Goal: Task Accomplishment & Management: Complete application form

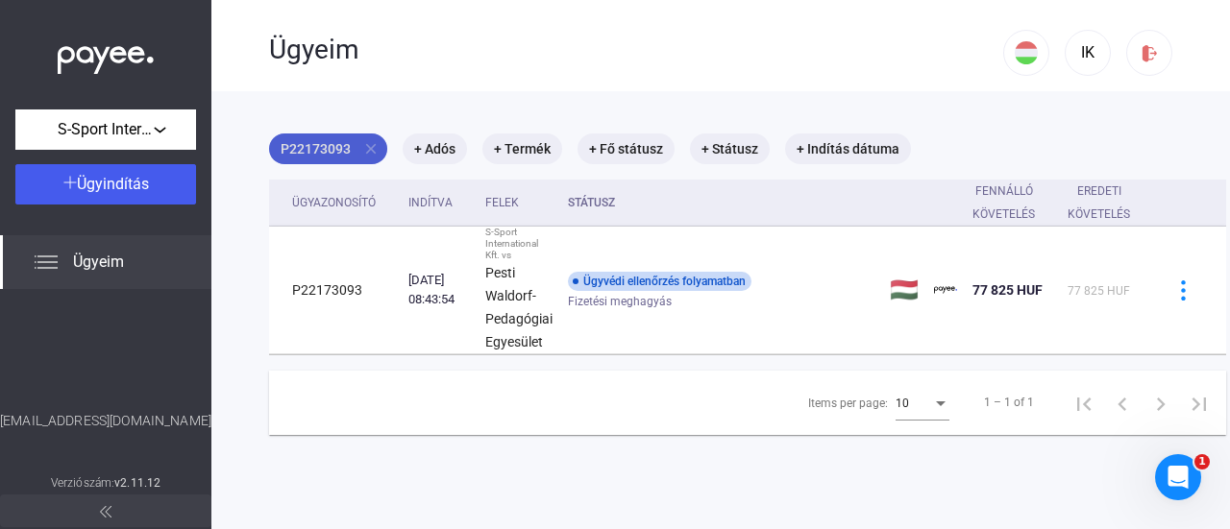
click at [365, 144] on mat-icon "close" at bounding box center [370, 148] width 17 height 17
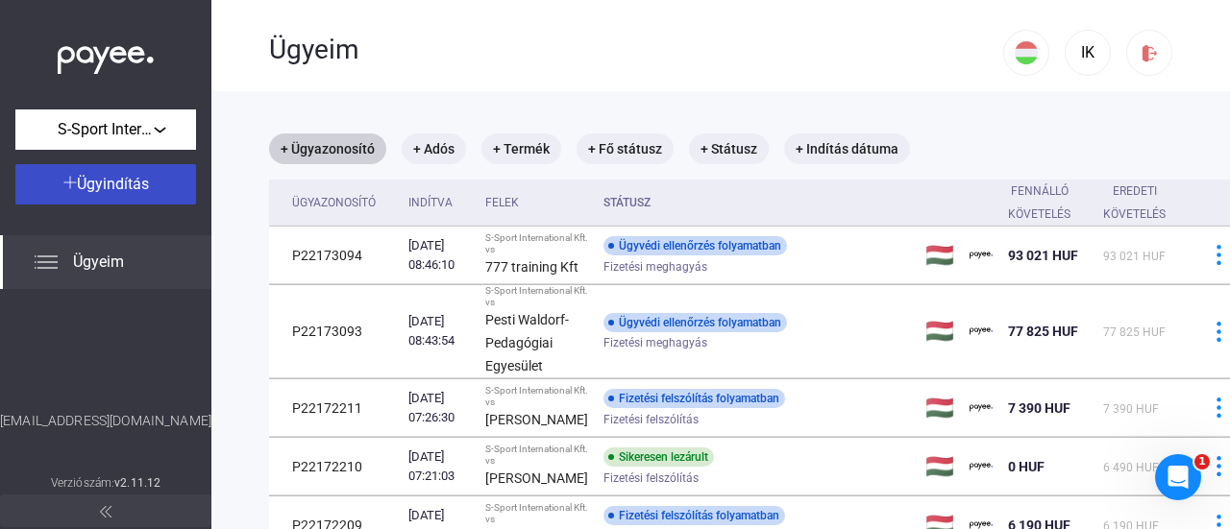
click at [130, 170] on button "Ügyindítás" at bounding box center [105, 184] width 181 height 40
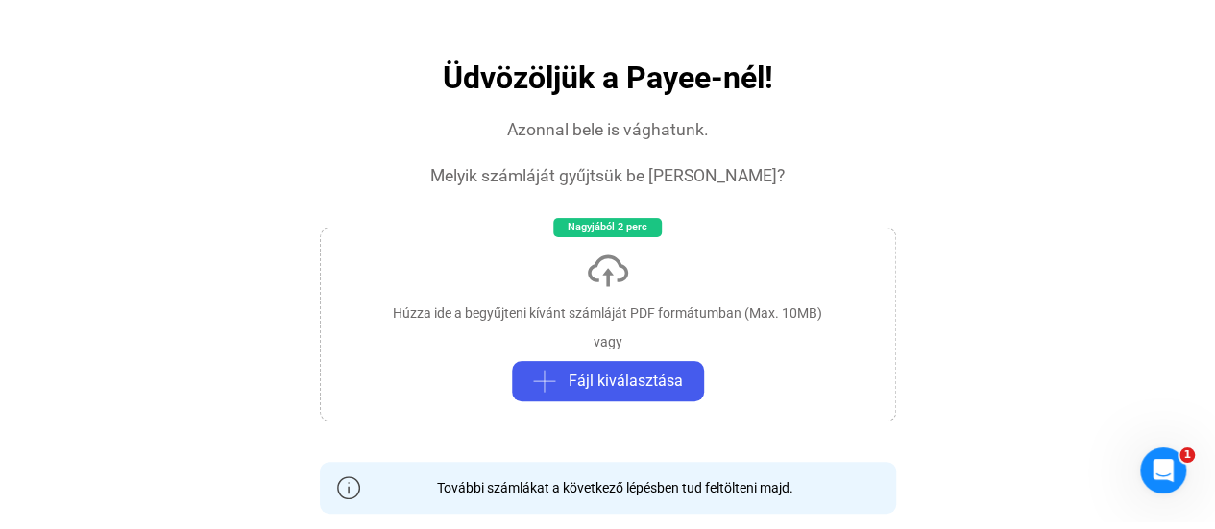
scroll to position [96, 0]
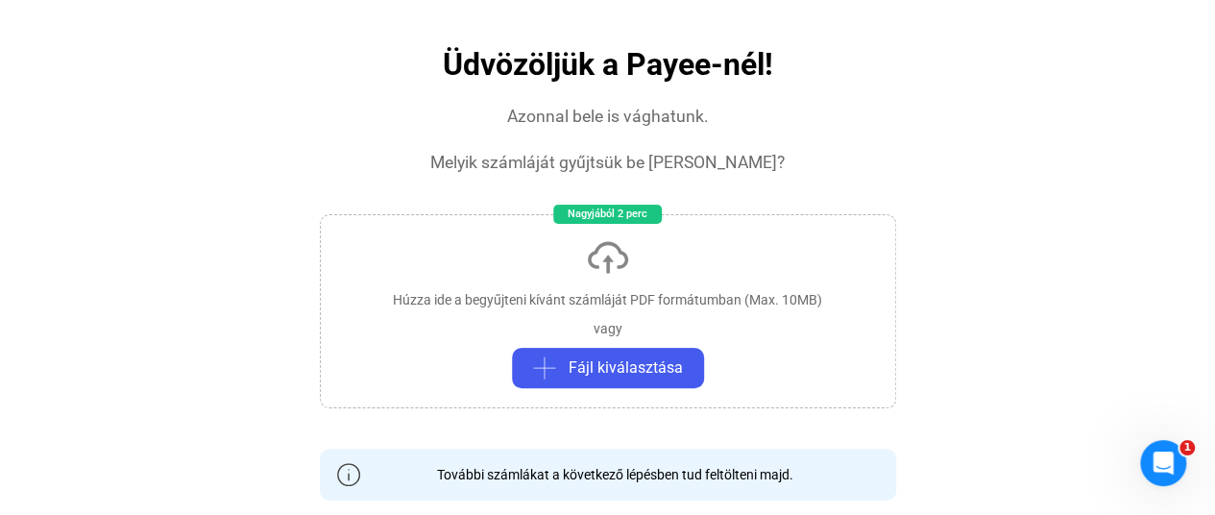
click at [507, 301] on div "Húzza ide a begyűjteni kívánt számláját PDF formátumban (Max. 10MB)" at bounding box center [607, 299] width 429 height 19
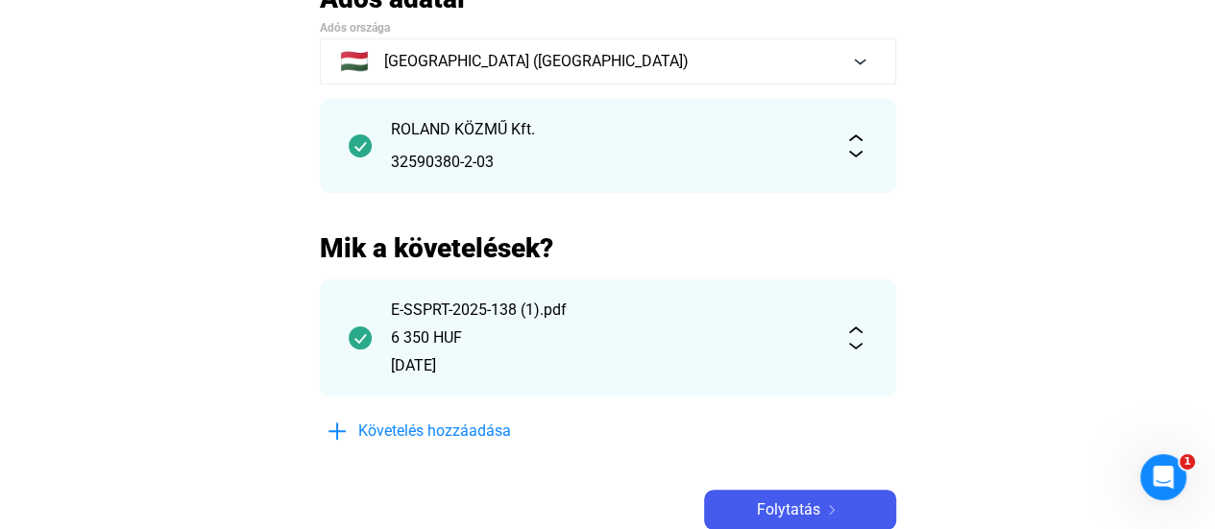
scroll to position [192, 0]
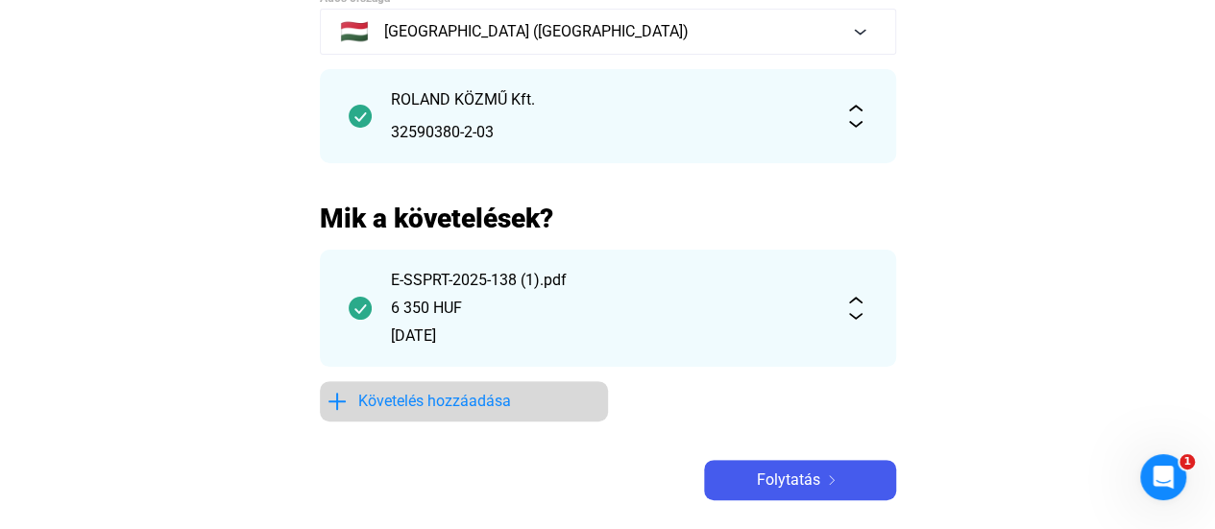
click at [450, 393] on span "Követelés hozzáadása" at bounding box center [434, 401] width 153 height 23
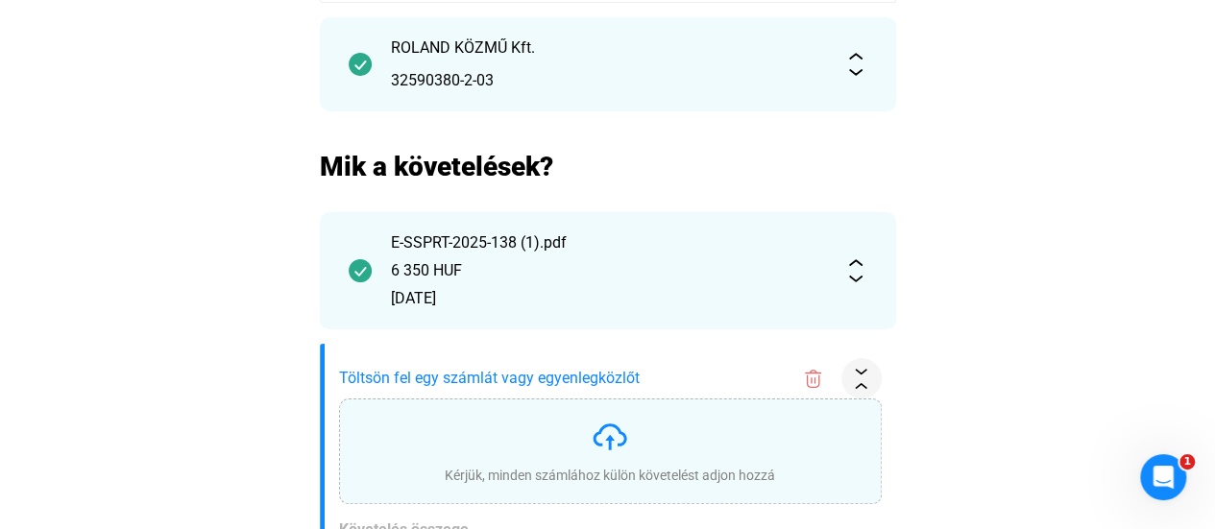
scroll to position [288, 0]
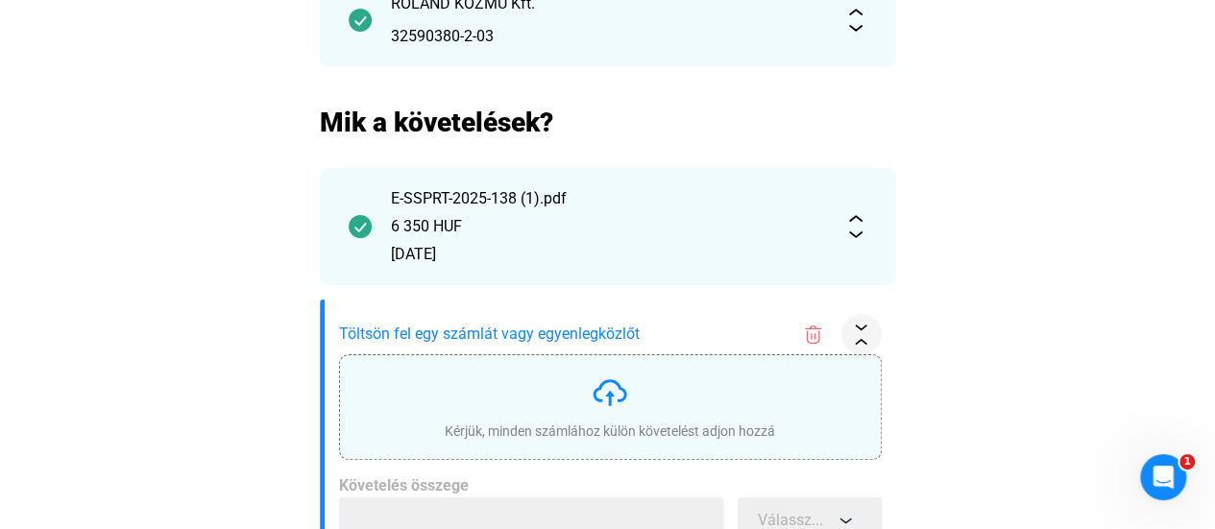
click at [478, 393] on div "Kérjük, minden számlához külön követelést adjon hozzá" at bounding box center [610, 407] width 330 height 67
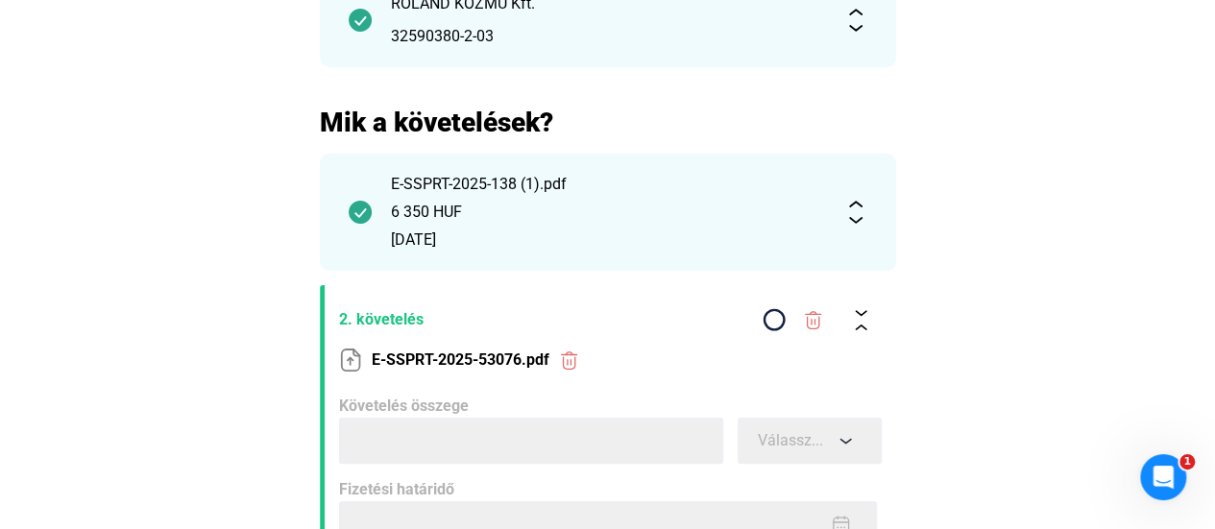
type input "****"
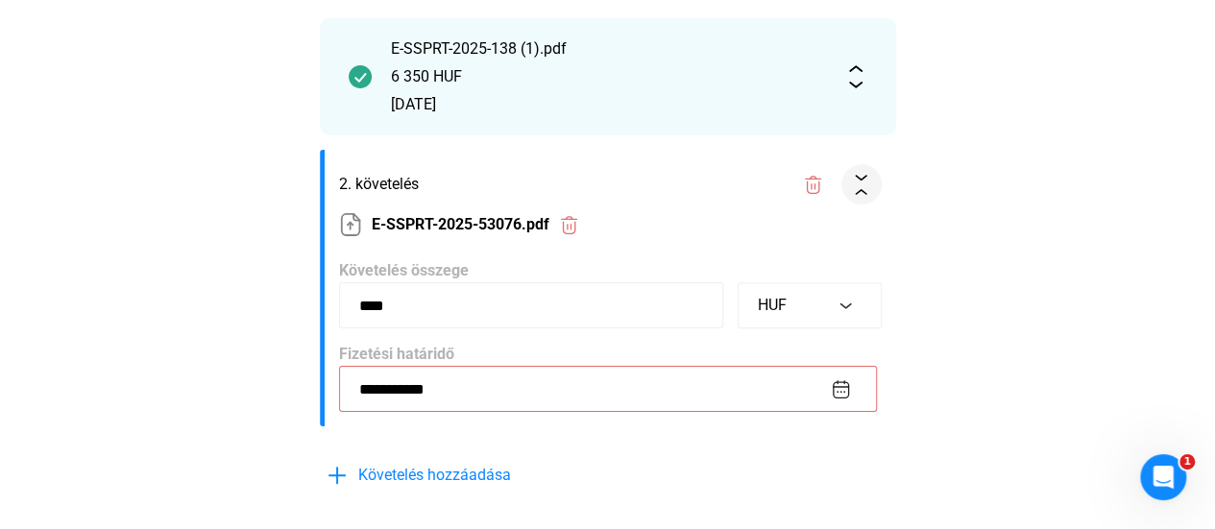
scroll to position [480, 0]
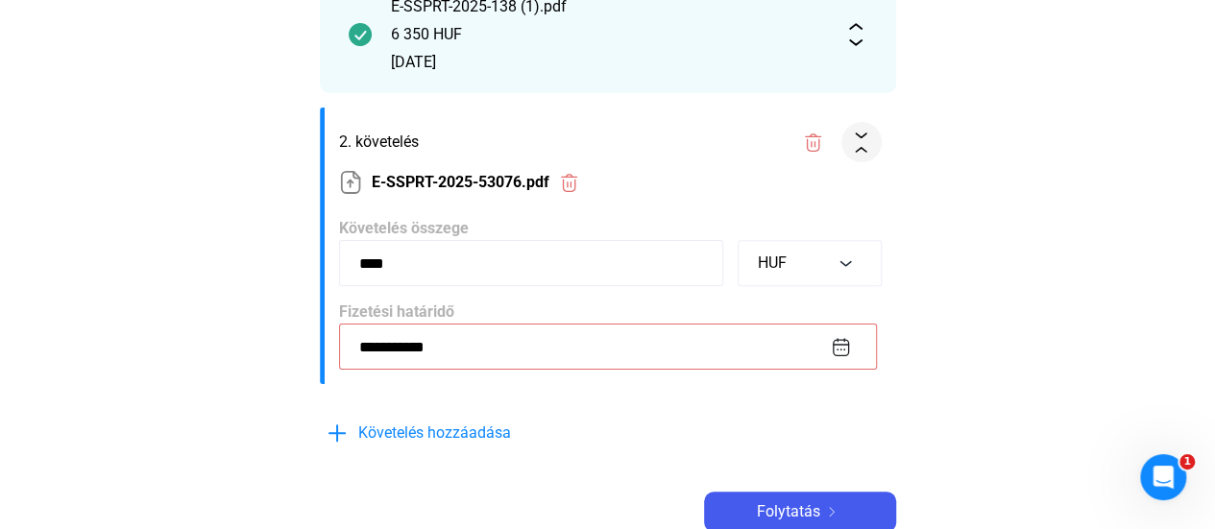
click at [843, 345] on img at bounding box center [841, 347] width 20 height 20
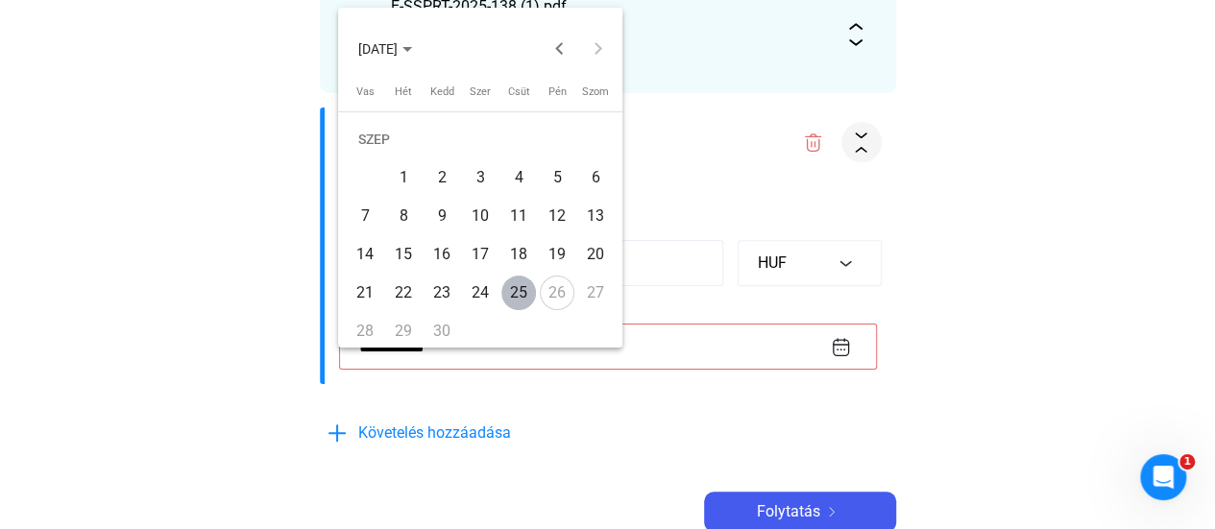
click at [554, 297] on div "26" at bounding box center [557, 293] width 35 height 35
click at [928, 305] on div at bounding box center [607, 264] width 1215 height 529
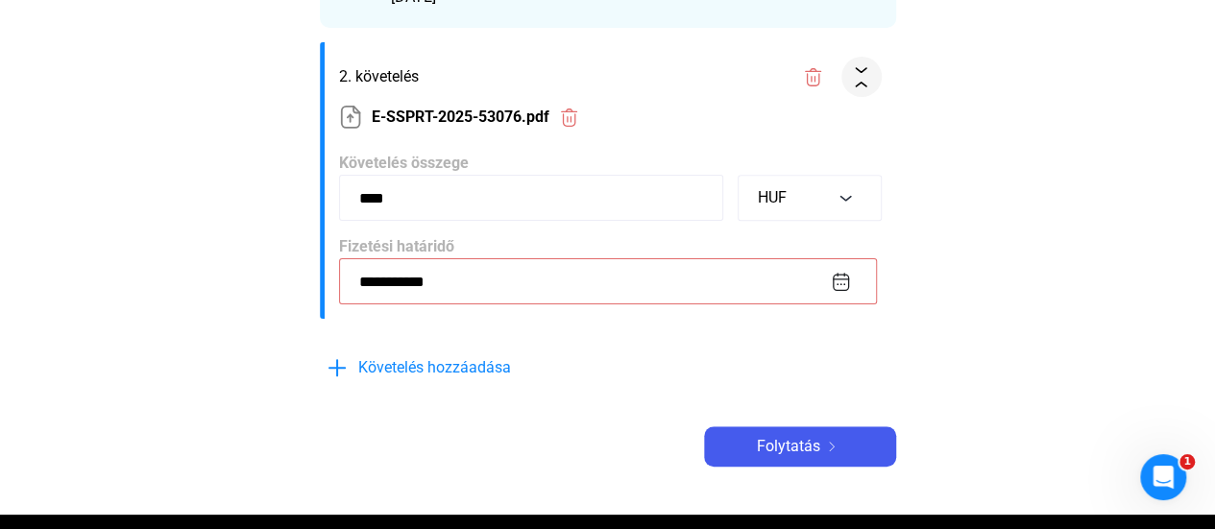
scroll to position [576, 0]
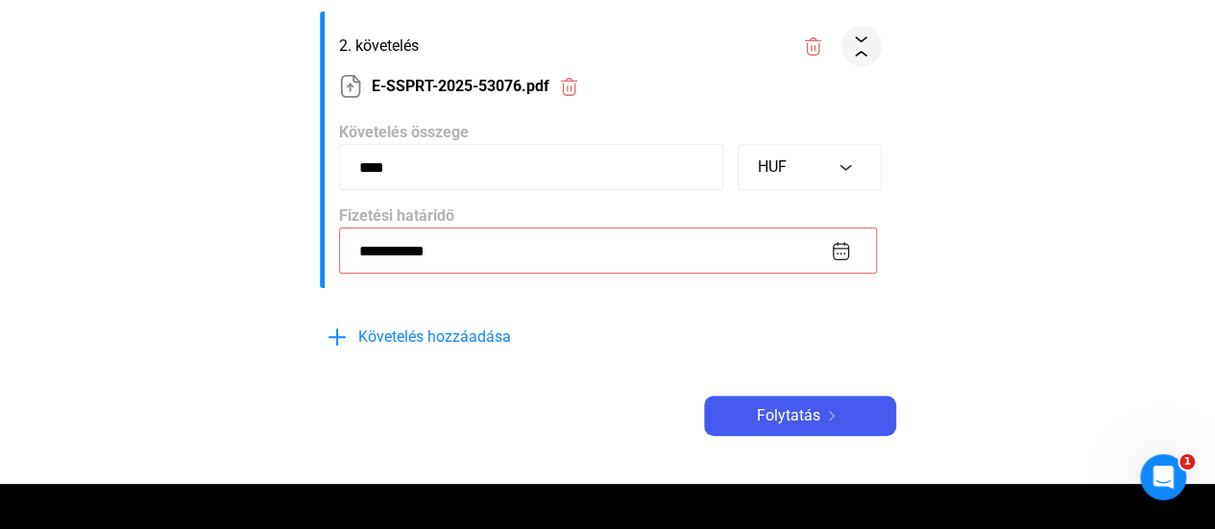
click at [841, 256] on img at bounding box center [841, 251] width 20 height 20
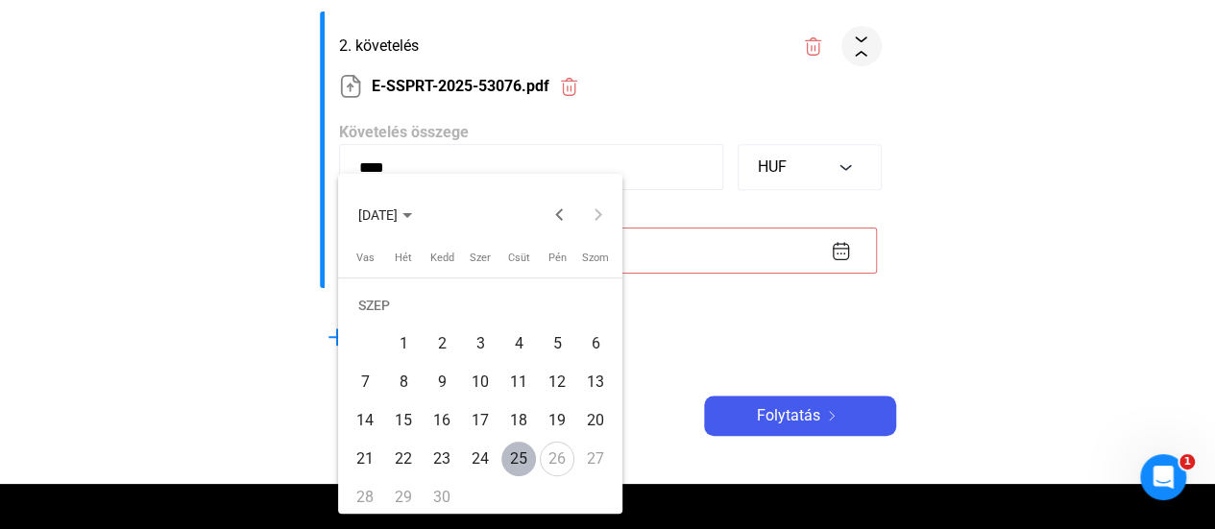
click at [523, 451] on div "25" at bounding box center [518, 459] width 35 height 35
type input "**********"
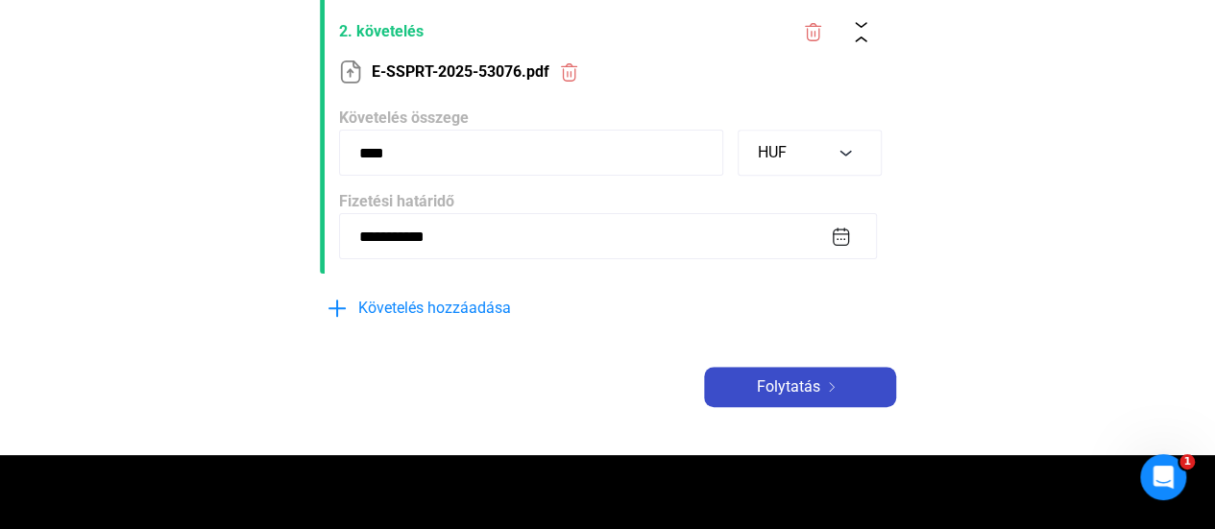
click at [765, 373] on button "Folytatás" at bounding box center [800, 387] width 192 height 40
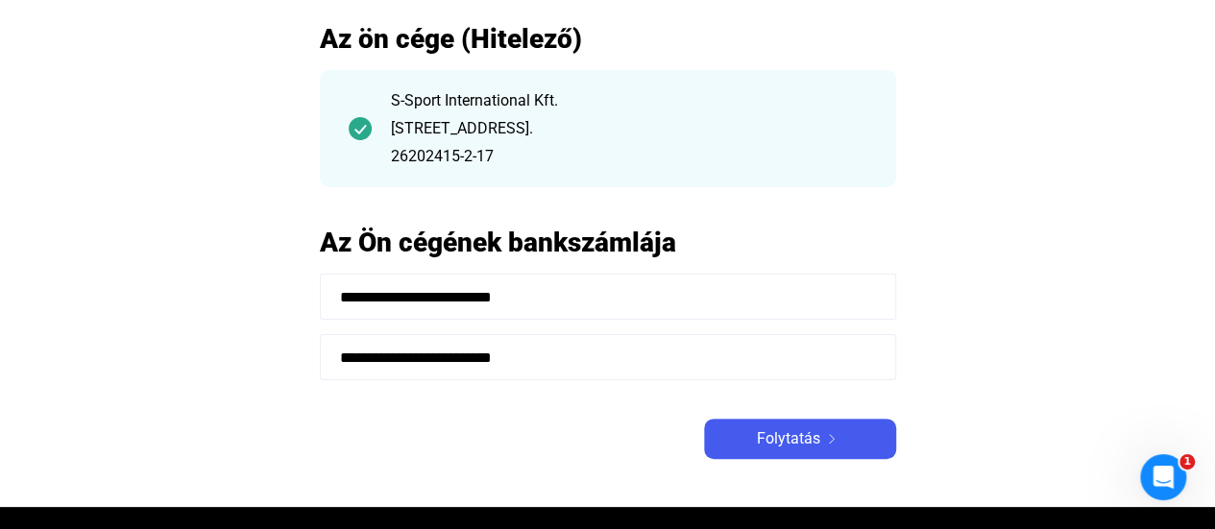
scroll to position [192, 0]
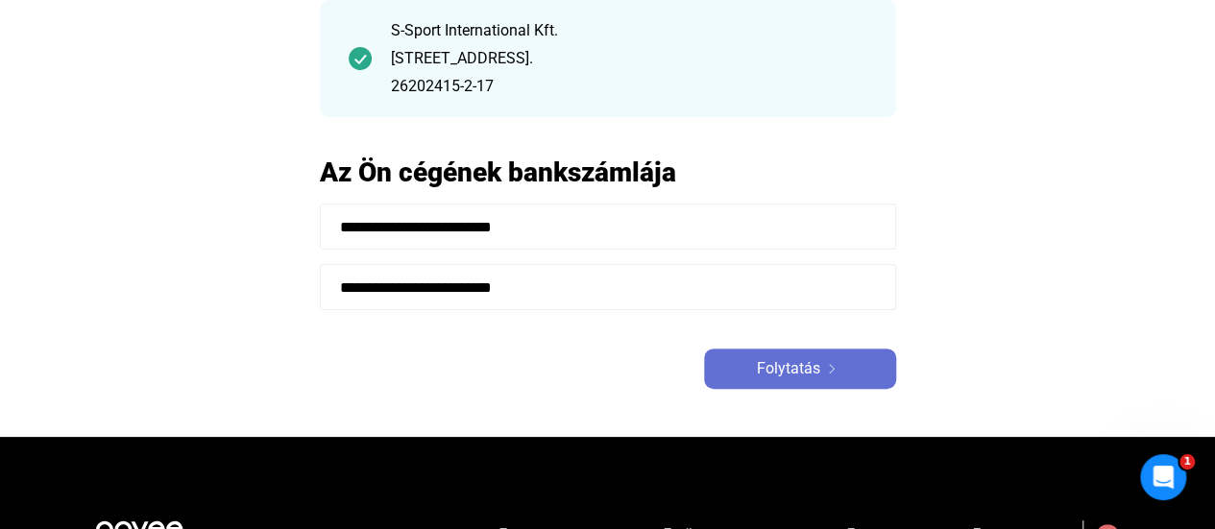
click at [772, 368] on span "Folytatás" at bounding box center [788, 368] width 63 height 23
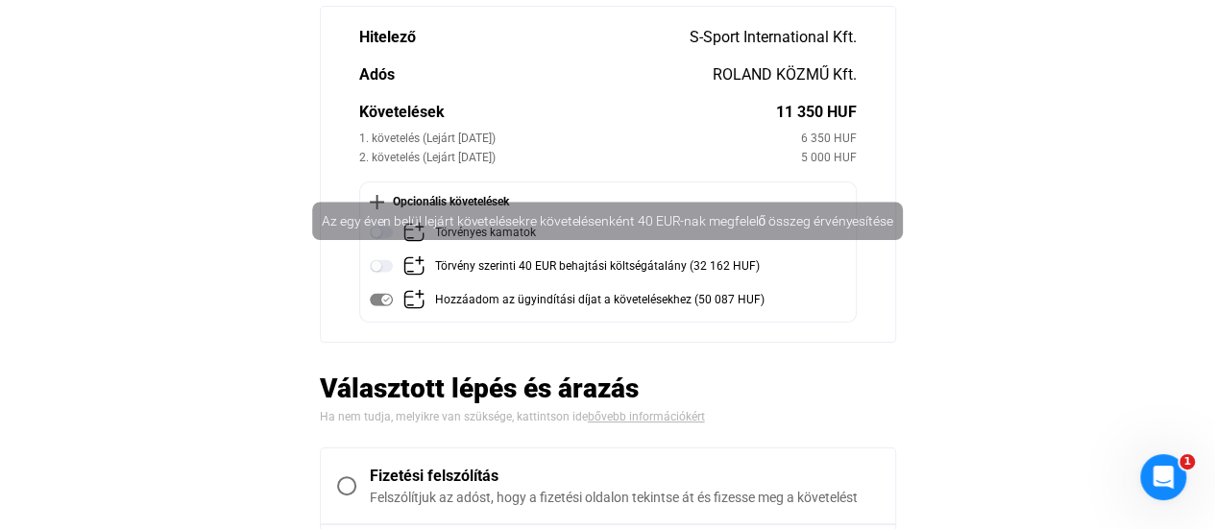
scroll to position [192, 0]
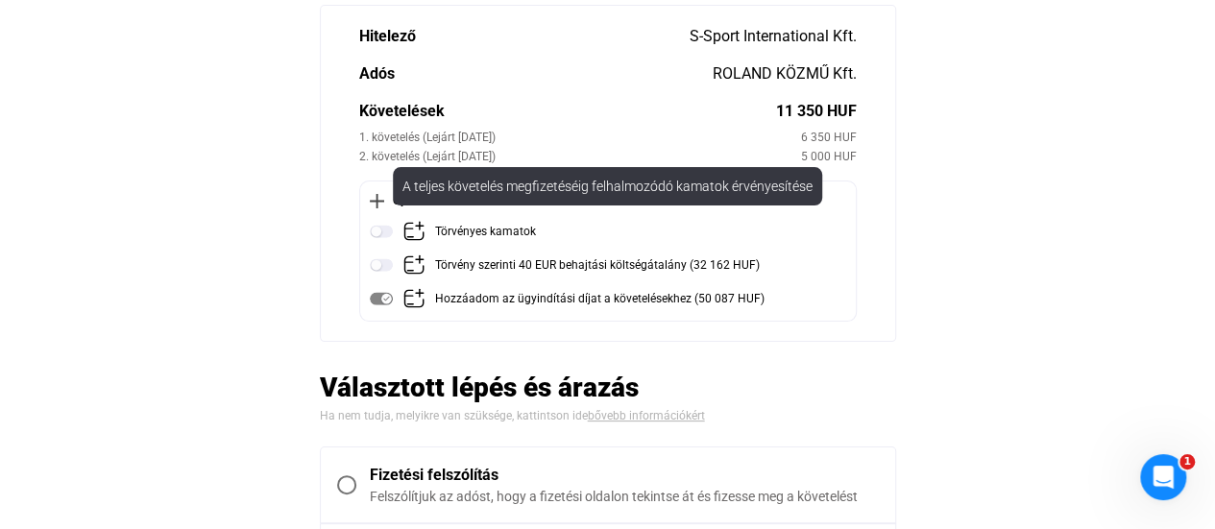
click at [381, 232] on img at bounding box center [381, 231] width 23 height 23
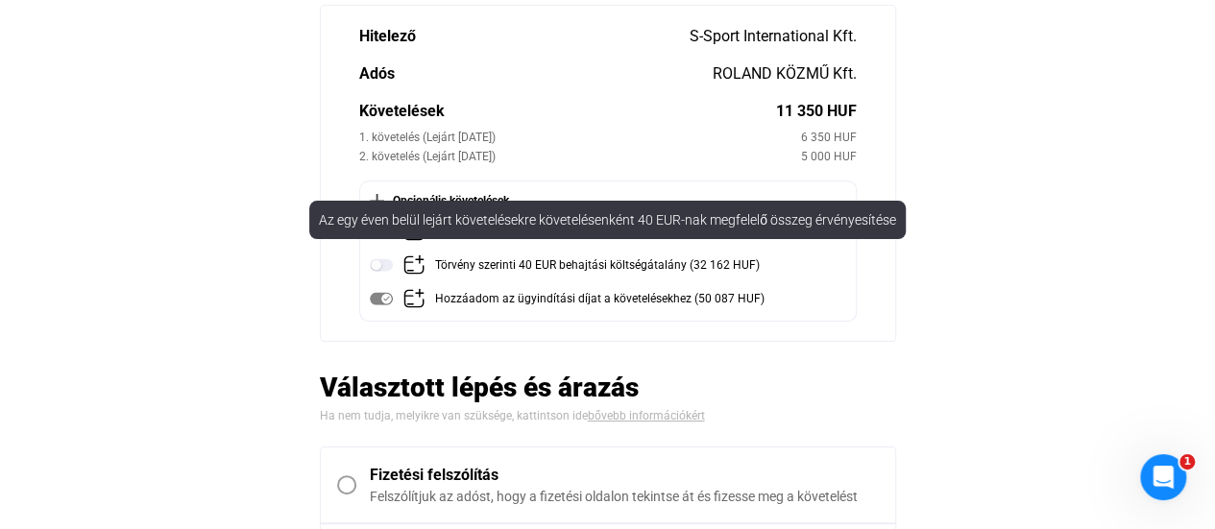
click at [382, 260] on img at bounding box center [381, 265] width 23 height 23
click at [382, 262] on img at bounding box center [381, 265] width 23 height 23
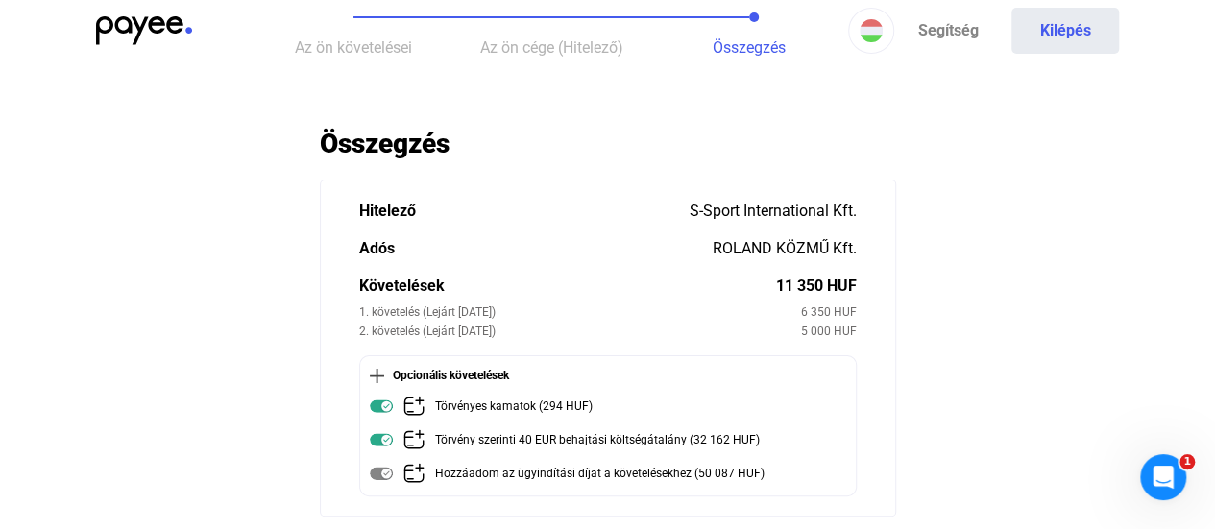
scroll to position [142, 0]
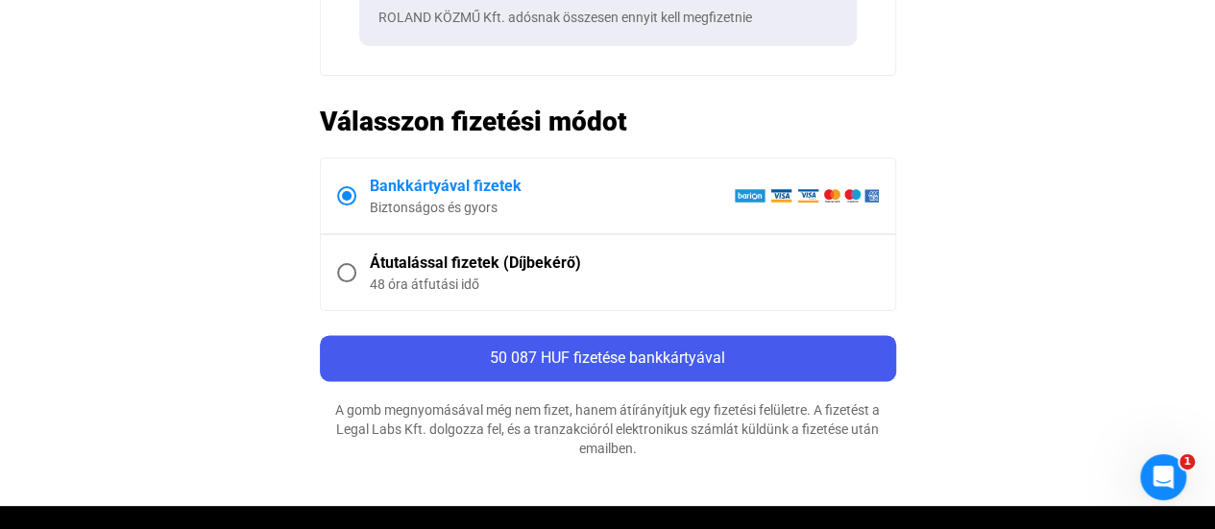
scroll to position [1049, 0]
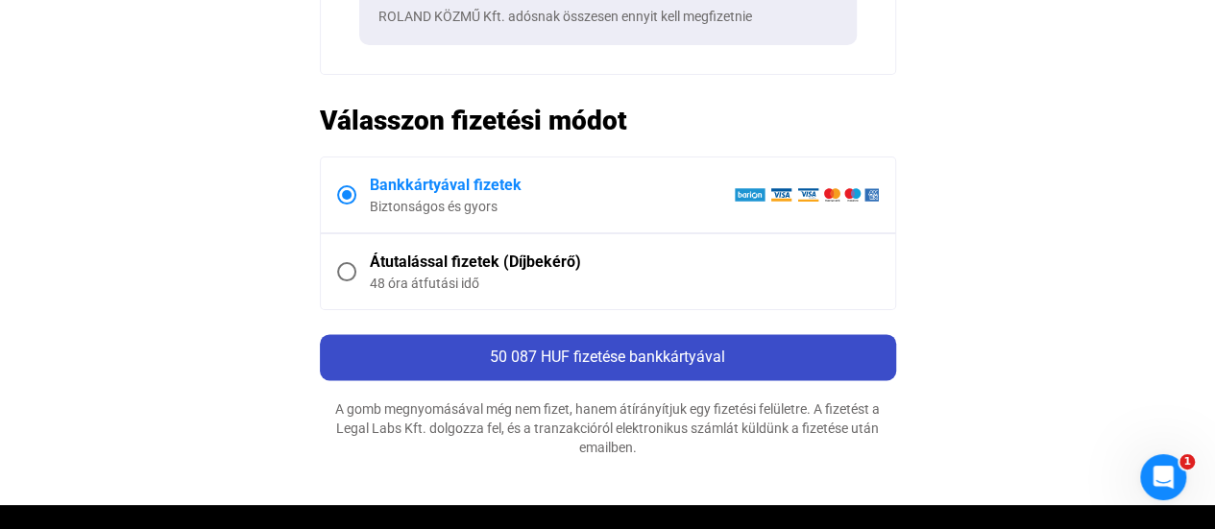
click at [586, 354] on span "50 087 HUF fizetése bankkártyával" at bounding box center [607, 357] width 235 height 18
